Goal: Information Seeking & Learning: Learn about a topic

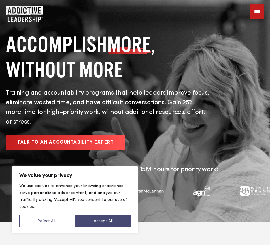
click at [257, 14] on div at bounding box center [257, 11] width 14 height 14
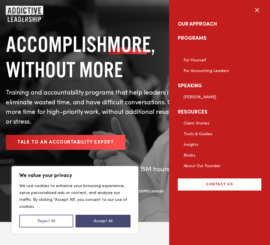
click at [189, 50] on link "For Your Team" at bounding box center [198, 50] width 28 height 4
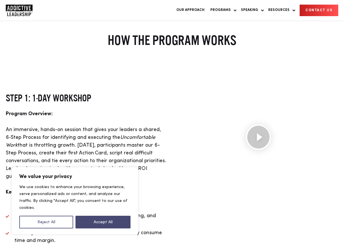
scroll to position [750, 0]
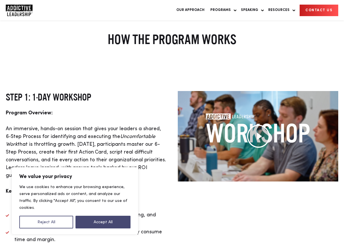
click at [112, 222] on button "Accept All" at bounding box center [103, 222] width 55 height 13
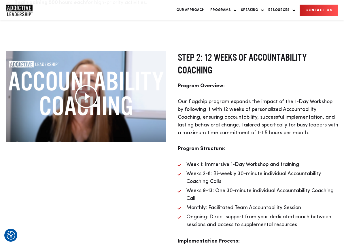
scroll to position [1031, 0]
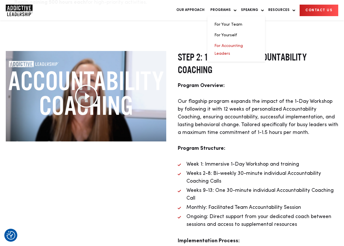
click at [232, 46] on link "For Accounting Leaders" at bounding box center [229, 50] width 29 height 12
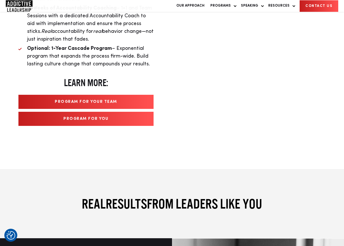
scroll to position [1159, 0]
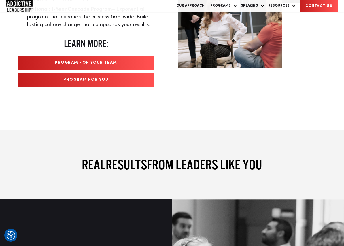
click at [109, 57] on link "Program For Your Team" at bounding box center [85, 63] width 135 height 14
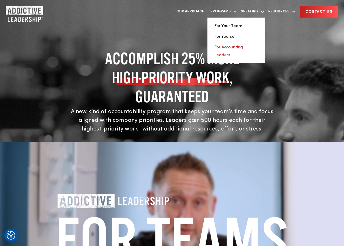
click at [232, 48] on link "For Accounting Leaders" at bounding box center [229, 51] width 29 height 12
